Goal: Obtain resource: Download file/media

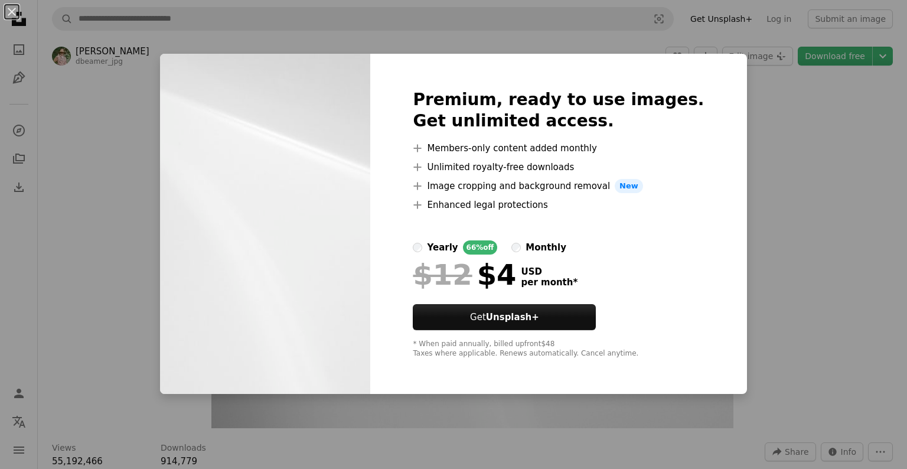
click at [326, 230] on img at bounding box center [265, 224] width 210 height 340
click at [766, 119] on div "An X shape Premium, ready to use images. Get unlimited access. A plus sign Memb…" at bounding box center [453, 234] width 907 height 469
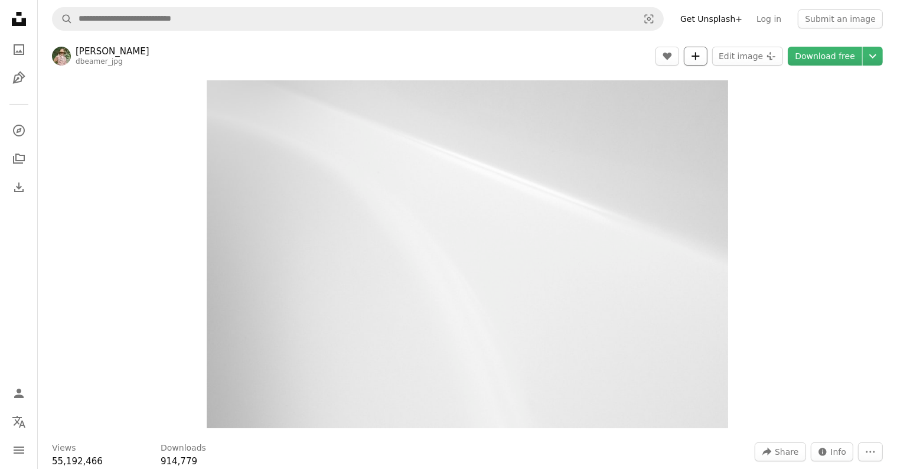
click at [700, 59] on icon "A plus sign" at bounding box center [695, 55] width 9 height 9
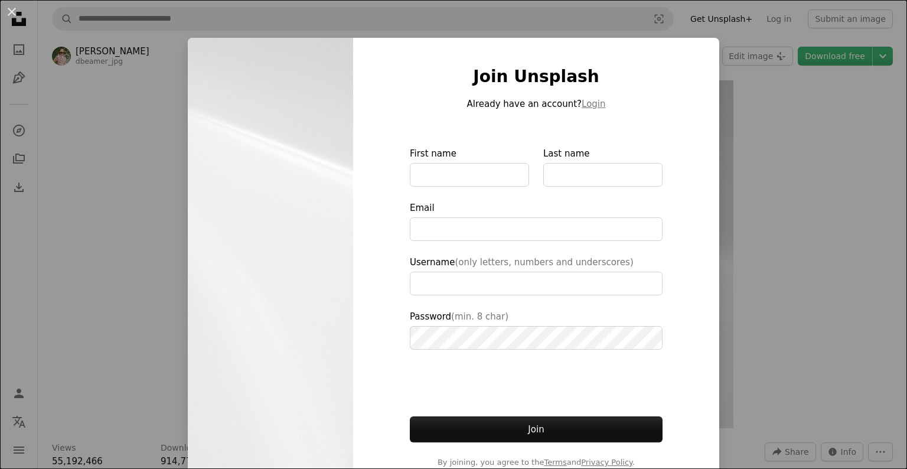
click at [751, 167] on div "An X shape Join Unsplash Already have an account? Login First name Last name Em…" at bounding box center [453, 234] width 907 height 469
